Goal: Task Accomplishment & Management: Use online tool/utility

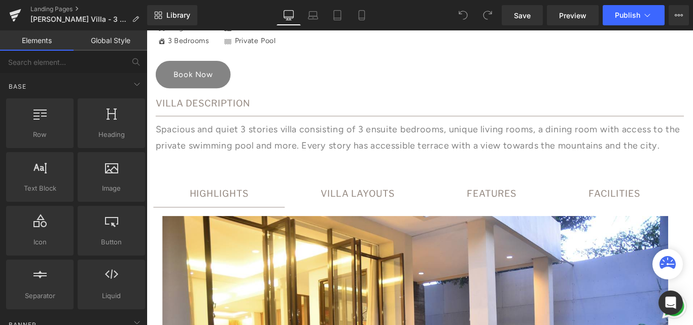
scroll to position [659, 0]
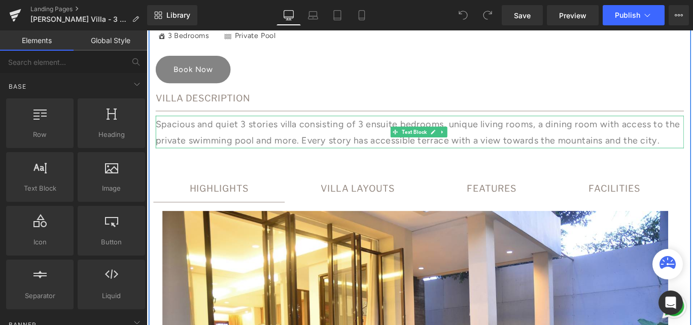
click at [249, 153] on p "Spacious and quiet 3 stories villa consisting of 3 ensuite bedrooms, unique liv…" at bounding box center [453, 144] width 593 height 37
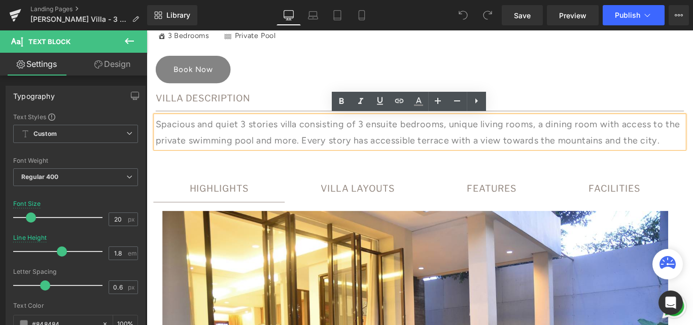
click at [190, 154] on p "Spacious and quiet 3 stories villa consisting of 3 ensuite bedrooms, unique liv…" at bounding box center [453, 144] width 593 height 37
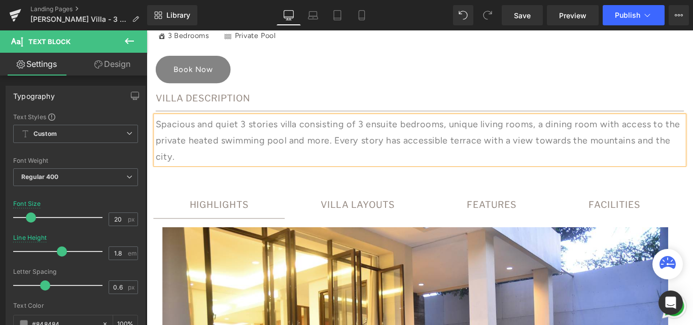
click at [161, 137] on p "Spacious and quiet 3 stories villa consisting of 3 ensuite bedrooms, unique liv…" at bounding box center [453, 153] width 593 height 55
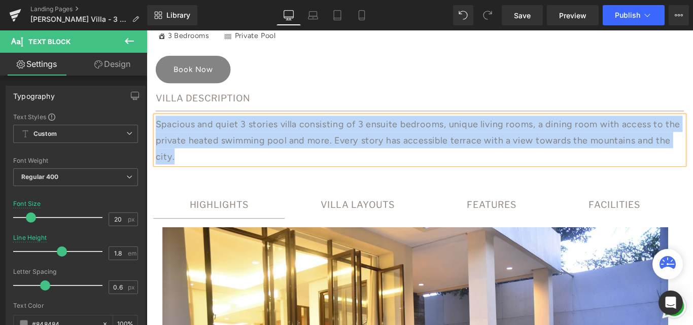
copy p "Spacious and quiet 3 stories villa consisting of 3 ensuite bedrooms, unique liv…"
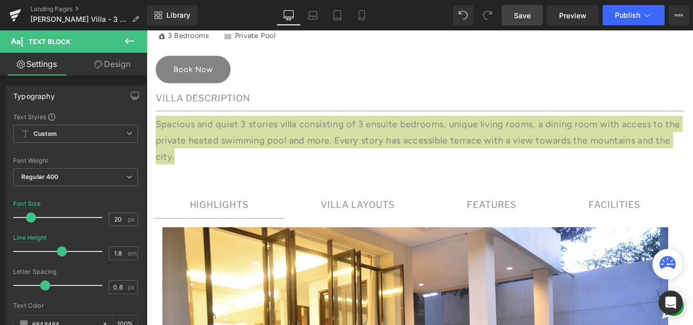
click at [524, 18] on span "Save" at bounding box center [522, 15] width 17 height 11
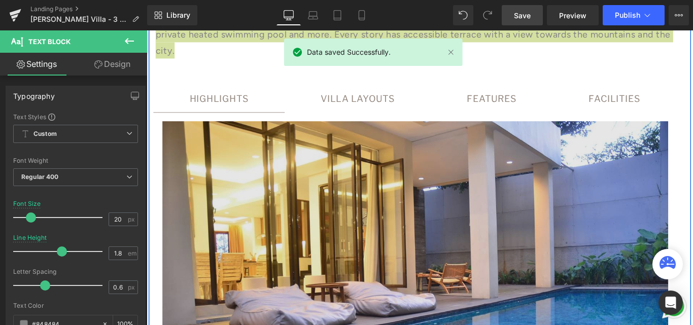
scroll to position [761, 0]
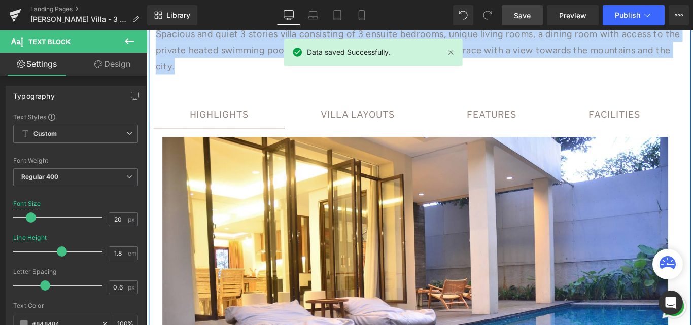
click at [526, 128] on div "FEATURES" at bounding box center [534, 125] width 56 height 18
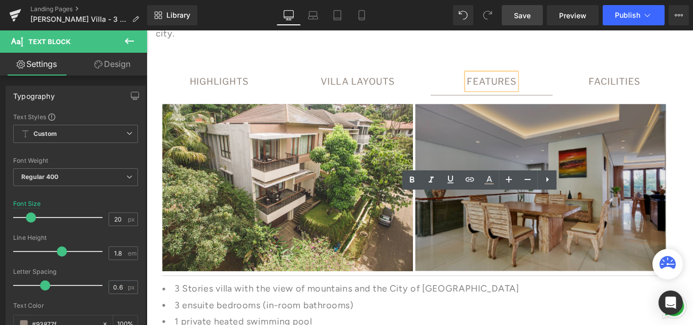
scroll to position [659, 0]
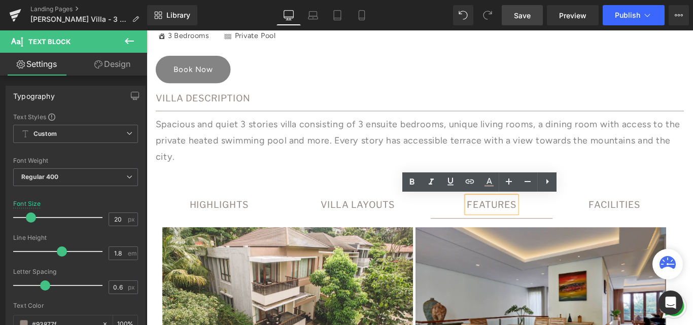
click at [256, 224] on div "HIGHLIGHTS Text Block" at bounding box center [228, 226] width 66 height 18
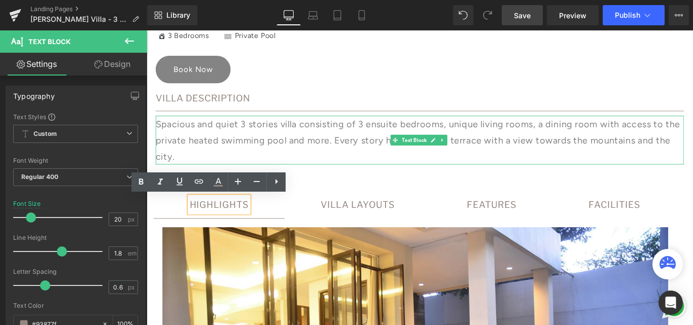
click at [184, 136] on p "Spacious and quiet 3 stories villa consisting of 3 ensuite bedrooms, unique liv…" at bounding box center [453, 153] width 593 height 55
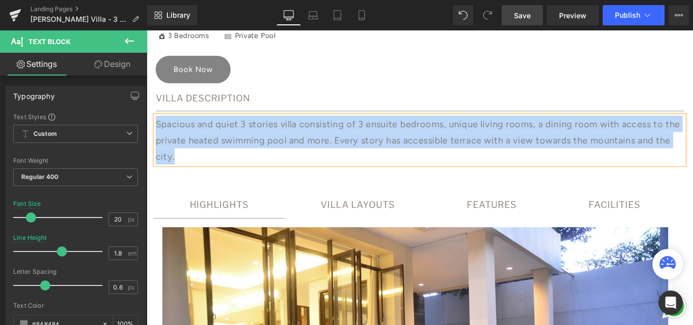
copy p "Spacious and quiet 3 stories villa consisting of 3 ensuite bedrooms, unique liv…"
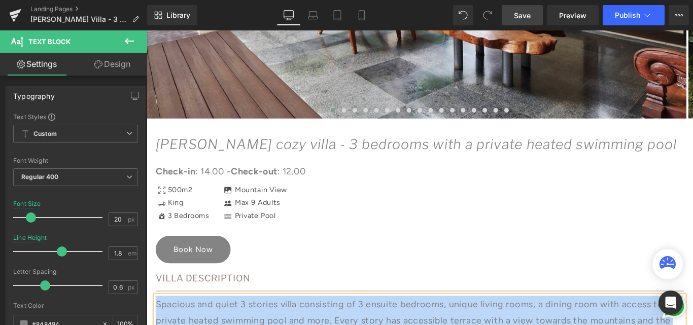
scroll to position [456, 0]
click at [203, 158] on icon "[PERSON_NAME] cozy villa - 3 bedrooms with a private heated swimming pool" at bounding box center [449, 159] width 585 height 18
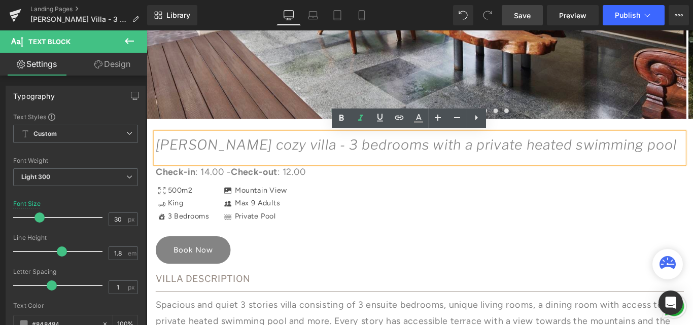
click at [187, 158] on icon "[PERSON_NAME] cozy villa - 3 bedrooms with a private heated swimming pool" at bounding box center [449, 159] width 585 height 18
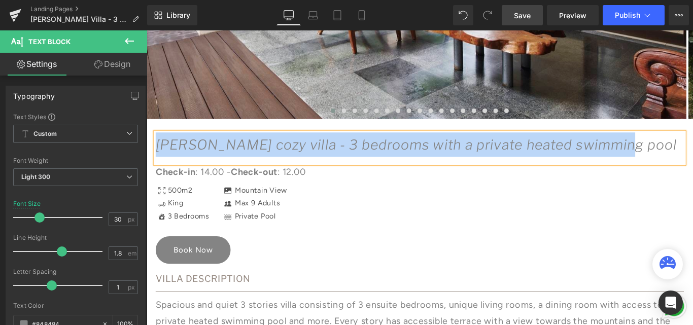
copy icon "[PERSON_NAME] cozy villa - 3 bedrooms with a private heated swimming pool"
